Goal: Task Accomplishment & Management: Use online tool/utility

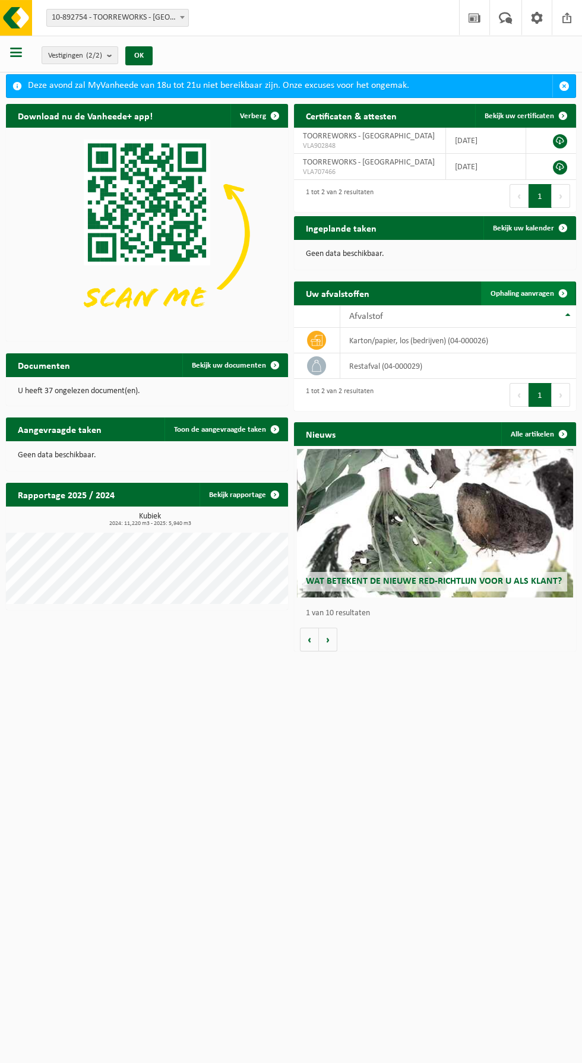
click at [523, 287] on link "Ophaling aanvragen" at bounding box center [528, 294] width 94 height 24
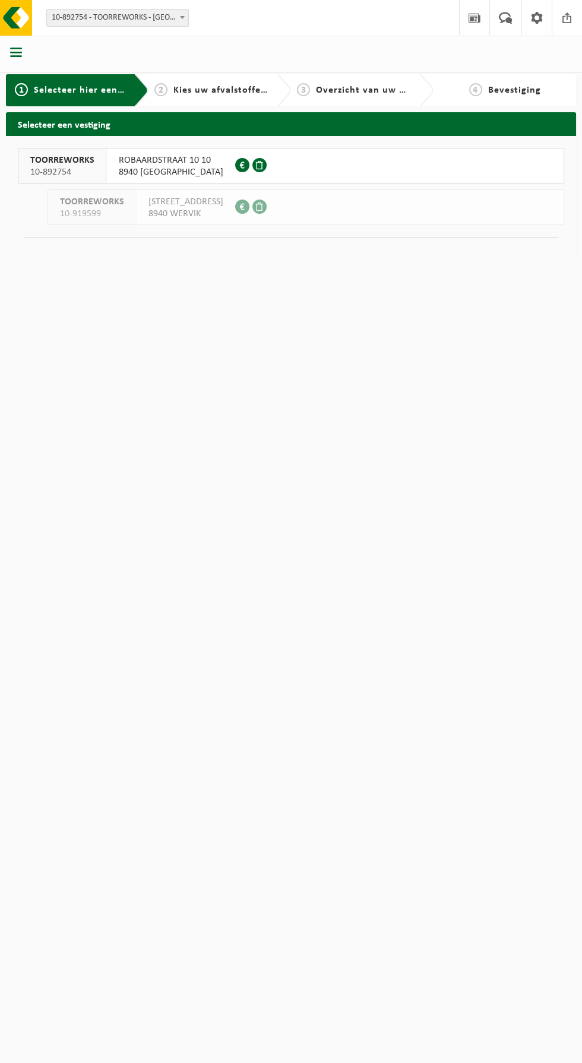
click at [137, 166] on span "8940 GELUWE" at bounding box center [171, 172] width 105 height 12
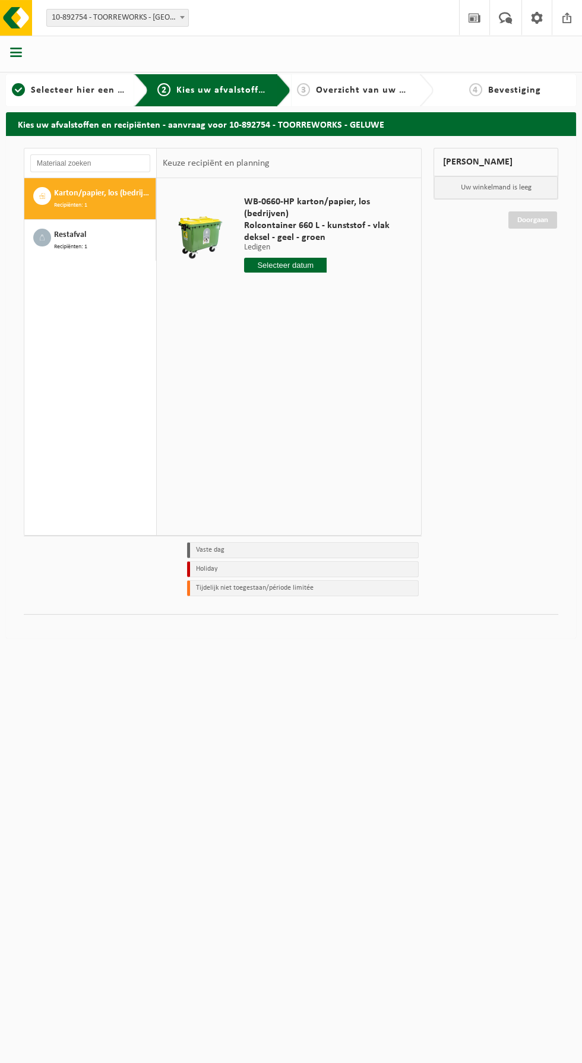
click at [292, 267] on input "text" at bounding box center [285, 265] width 83 height 15
click at [257, 349] on div "8" at bounding box center [255, 351] width 21 height 19
type input "Van 2025-09-08"
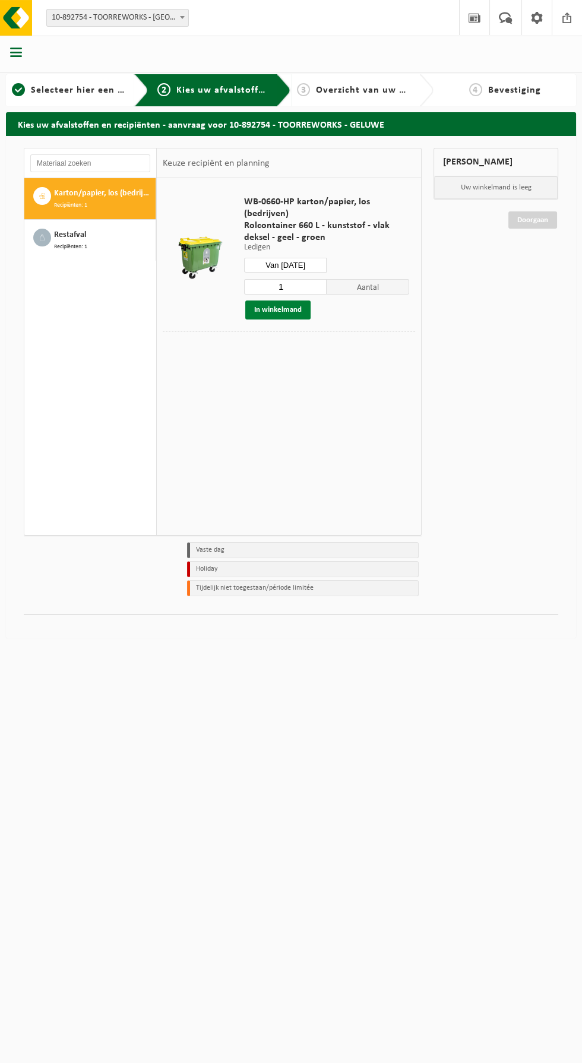
click at [274, 310] on button "In winkelmand" at bounding box center [277, 310] width 65 height 19
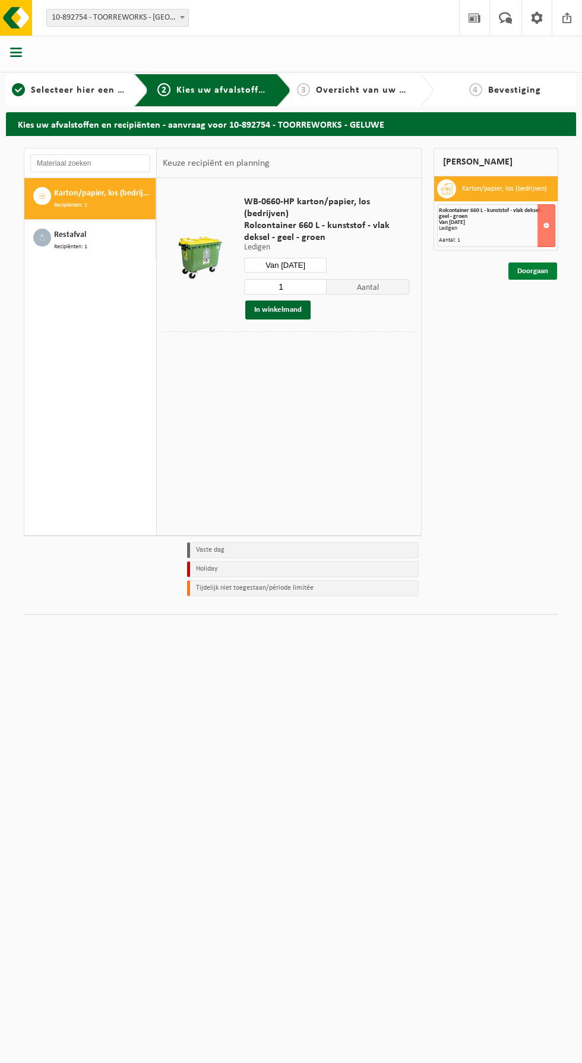
click at [544, 273] on link "Doorgaan" at bounding box center [533, 271] width 49 height 17
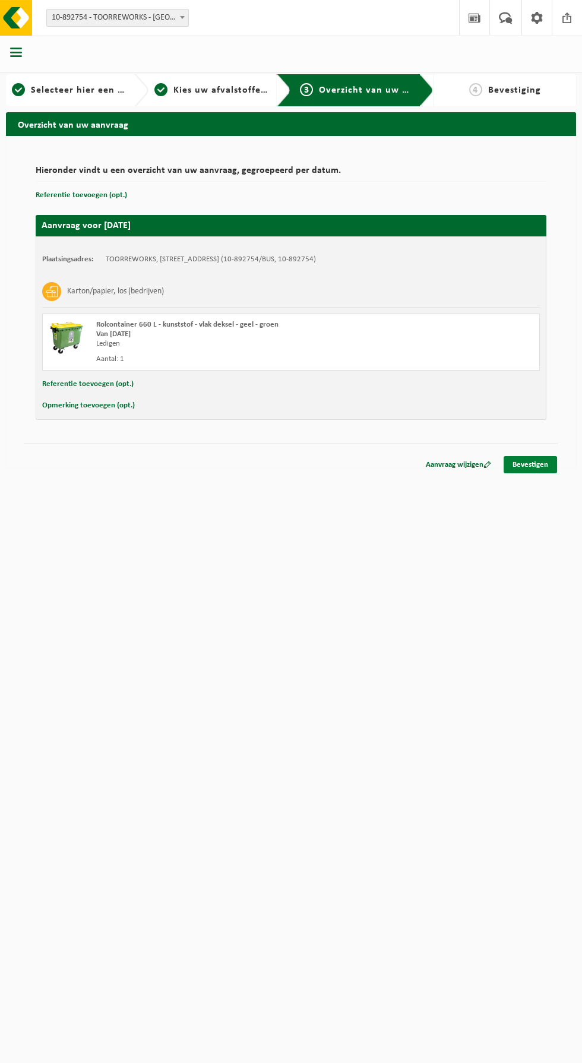
click at [542, 471] on link "Bevestigen" at bounding box center [530, 464] width 53 height 17
